Goal: Task Accomplishment & Management: Manage account settings

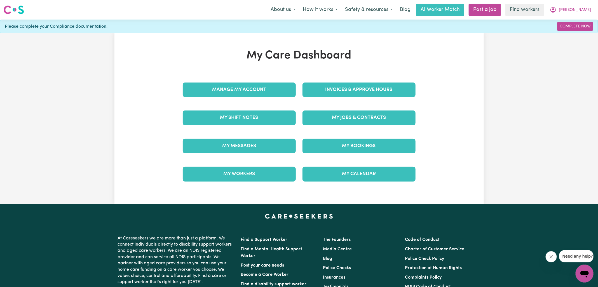
click at [325, 81] on div "Invoices & Approve Hours" at bounding box center [359, 90] width 120 height 28
click at [325, 90] on link "Invoices & Approve Hours" at bounding box center [358, 90] width 113 height 15
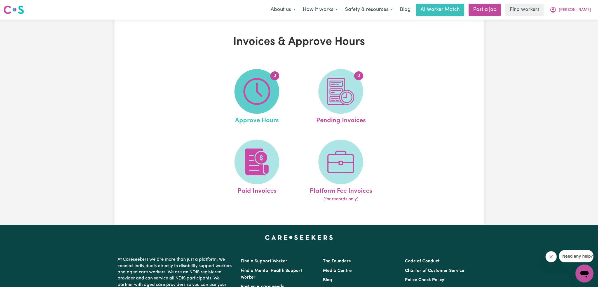
click at [265, 89] on img at bounding box center [256, 91] width 27 height 27
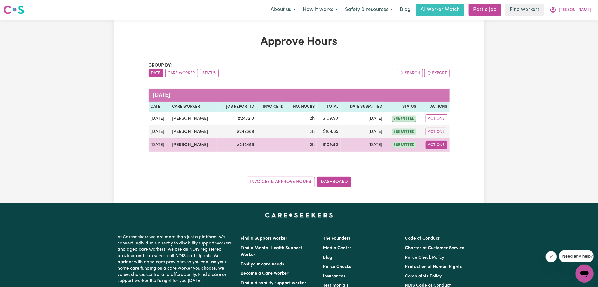
click at [435, 145] on button "Actions" at bounding box center [437, 145] width 22 height 9
click at [443, 156] on link "View Job Report" at bounding box center [450, 157] width 48 height 11
select select "pm"
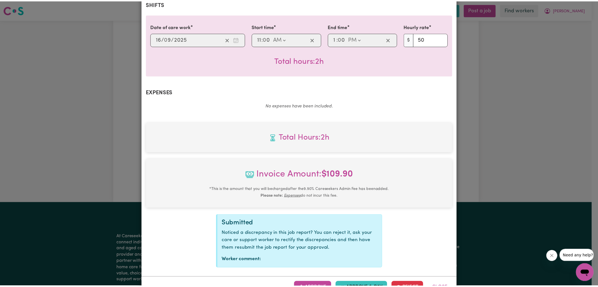
scroll to position [144, 0]
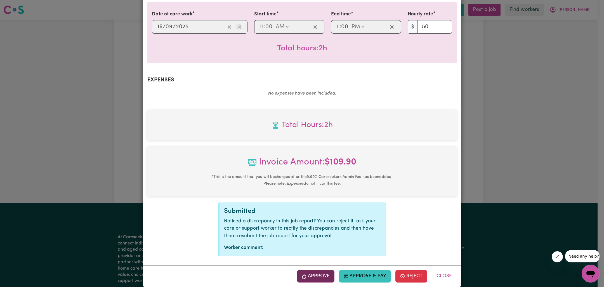
click at [308, 270] on button "Approve" at bounding box center [315, 276] width 37 height 12
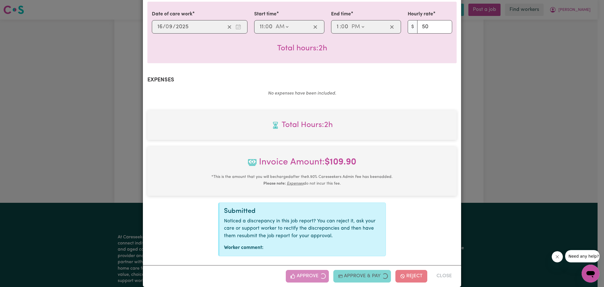
click at [512, 156] on div "Job Report # 242458 - [PERSON_NAME] Summary Job report # 242458 Client name: [P…" at bounding box center [302, 143] width 604 height 287
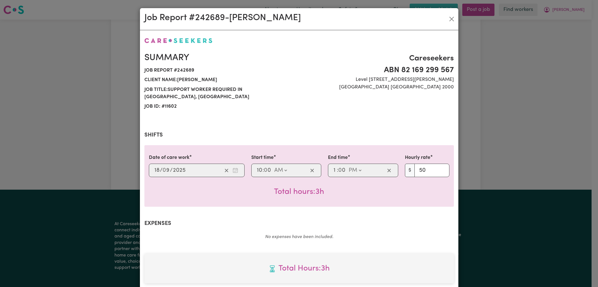
select select "pm"
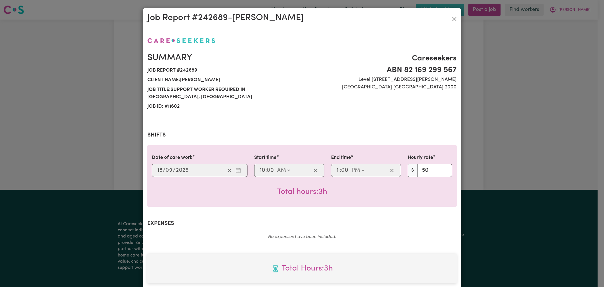
scroll to position [144, 0]
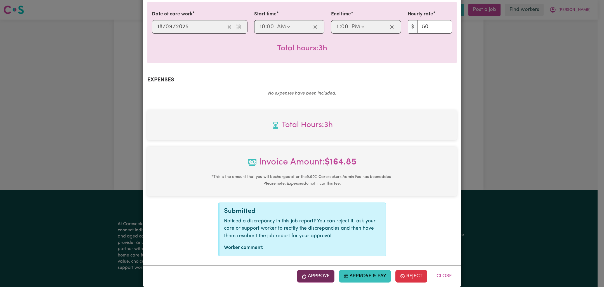
click at [320, 270] on button "Approve" at bounding box center [315, 276] width 37 height 12
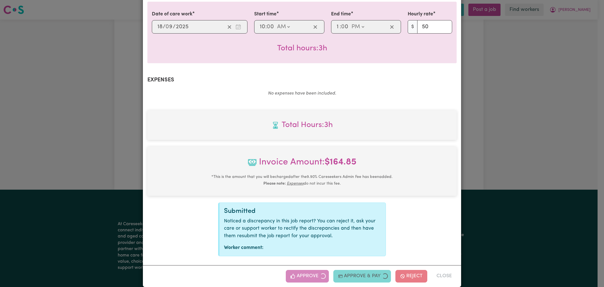
click at [485, 163] on div "Job Report # 242689 - Halyna Rymovska Summary Job report # 242689 Client name: …" at bounding box center [302, 143] width 604 height 287
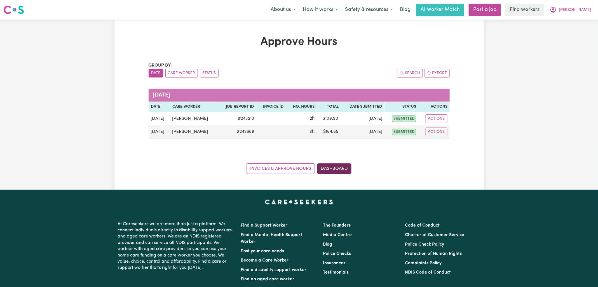
click at [344, 171] on link "Dashboard" at bounding box center [334, 168] width 34 height 11
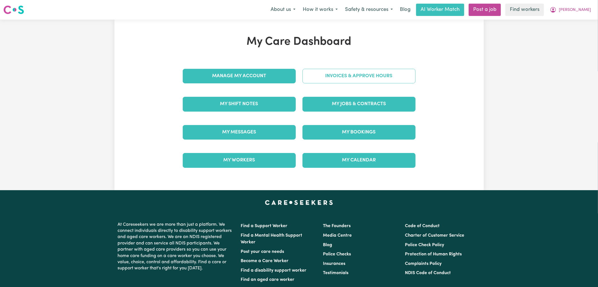
click at [349, 76] on link "Invoices & Approve Hours" at bounding box center [358, 76] width 113 height 15
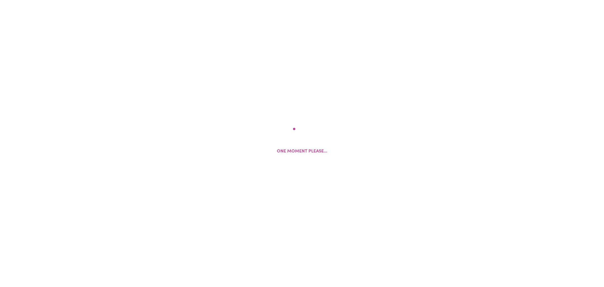
click at [352, 83] on div "One moment please..." at bounding box center [302, 143] width 604 height 287
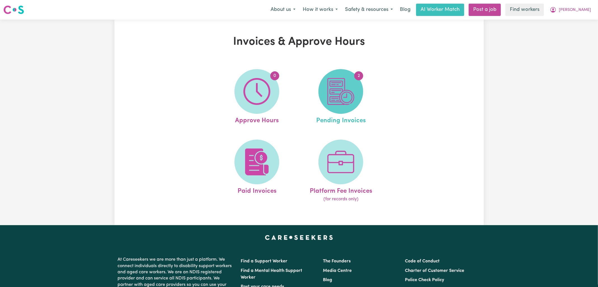
click at [330, 91] on img at bounding box center [340, 91] width 27 height 27
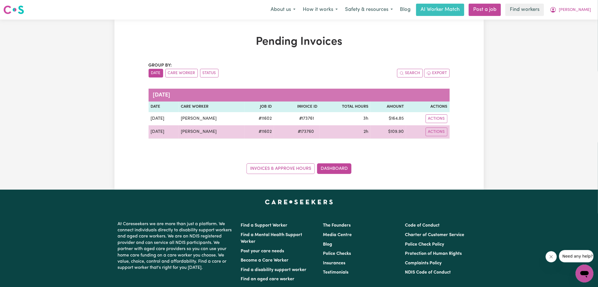
click at [305, 133] on span "# 173760" at bounding box center [305, 131] width 23 height 7
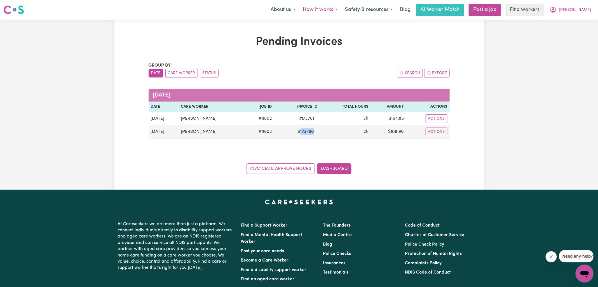
copy span "173760"
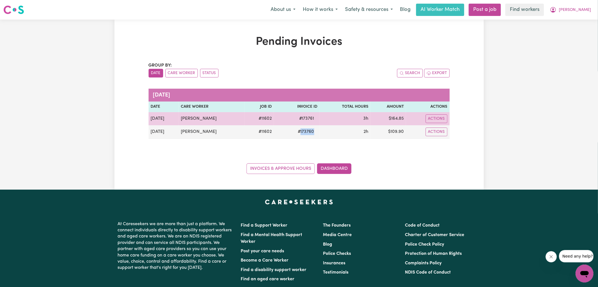
click at [308, 121] on span "# 173761" at bounding box center [307, 118] width 22 height 7
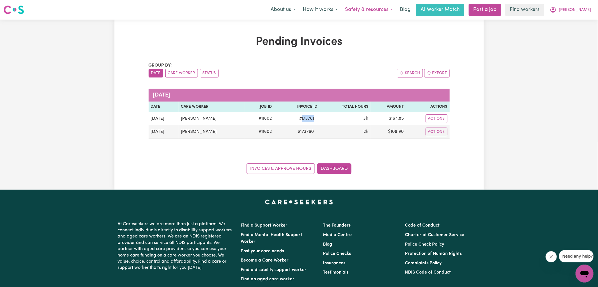
copy span "173761"
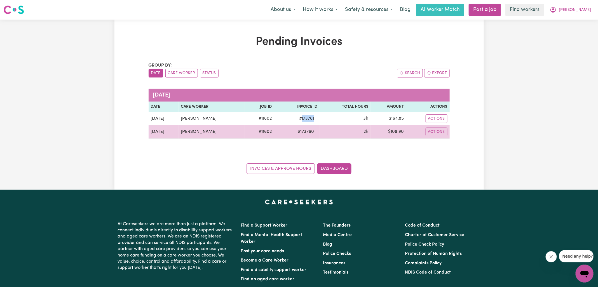
click at [395, 130] on td "$ 109.90" at bounding box center [388, 131] width 36 height 13
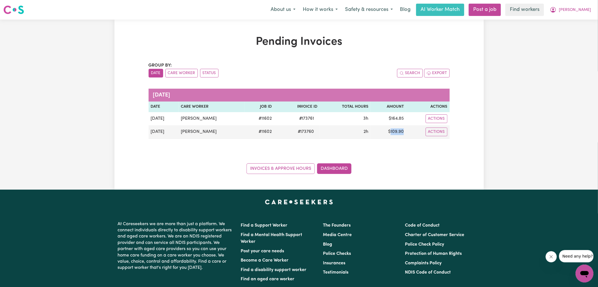
copy td "109.90"
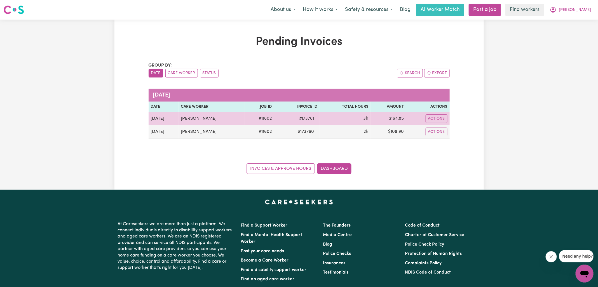
click at [395, 116] on td "$ 164.85" at bounding box center [388, 118] width 36 height 13
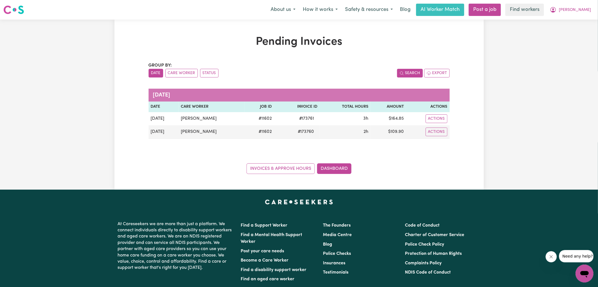
drag, startPoint x: 395, startPoint y: 116, endPoint x: 412, endPoint y: 73, distance: 46.7
click at [395, 116] on td "$ 164.85" at bounding box center [388, 118] width 36 height 13
copy td "164.85"
click at [557, 11] on icon "My Account" at bounding box center [553, 9] width 7 height 7
click at [572, 32] on link "Logout" at bounding box center [572, 32] width 44 height 11
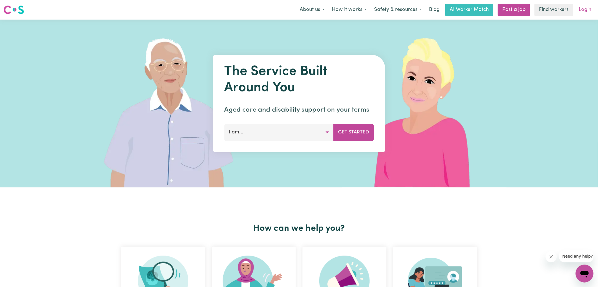
click at [587, 12] on link "Login" at bounding box center [584, 10] width 19 height 12
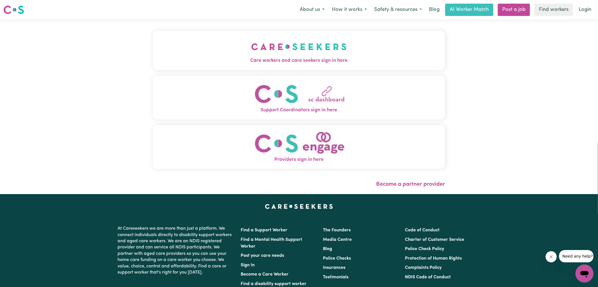
click at [273, 54] on img "Care workers and care seekers sign in here" at bounding box center [298, 46] width 95 height 21
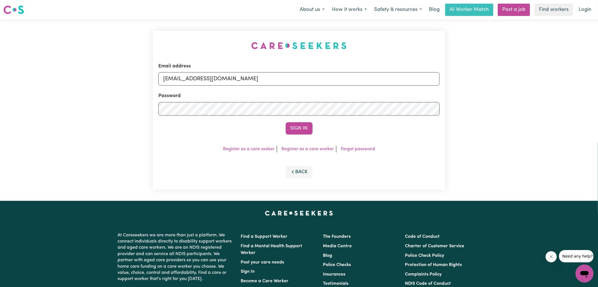
click at [151, 40] on div "Email address superuser~AndreaMorganKNC@careseekers.com.au Password Sign In Reg…" at bounding box center [298, 110] width 299 height 181
drag, startPoint x: 193, startPoint y: 78, endPoint x: 557, endPoint y: 81, distance: 363.8
click at [564, 92] on div "Email address superuser~AndreaMorganKNC@careseekers.com.au Password Sign In Reg…" at bounding box center [299, 110] width 598 height 181
type input "superuser~NicolinaAbignanoknc@careseekers.com.au"
click at [286, 122] on button "Sign In" at bounding box center [299, 128] width 27 height 12
